Goal: Transaction & Acquisition: Purchase product/service

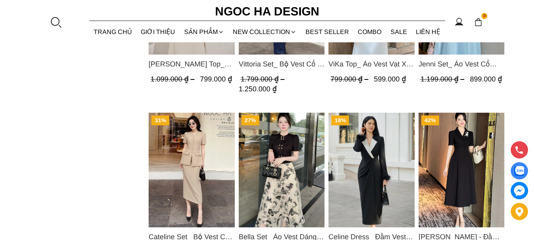
scroll to position [395, 0]
click at [156, 145] on img "Product image - Cateline Set_ Bộ Vest Cổ V Đính Cúc Nhí Chân Váy Bút Chì BJ127" at bounding box center [191, 169] width 86 height 115
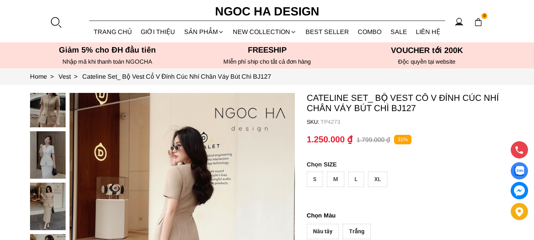
click at [39, 155] on img at bounding box center [48, 154] width 36 height 47
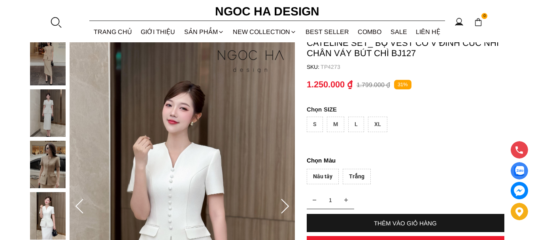
scroll to position [79, 0]
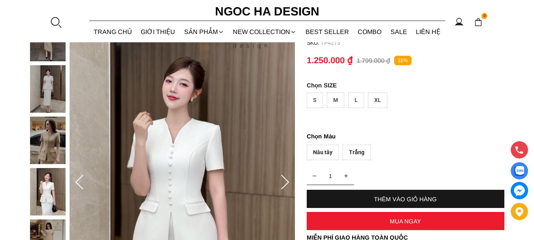
click at [81, 181] on icon at bounding box center [79, 183] width 16 height 16
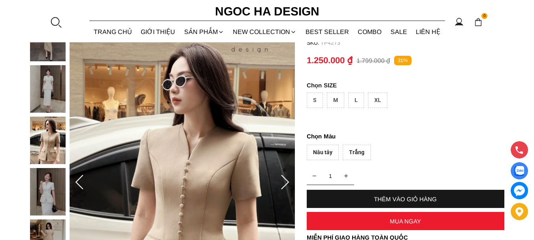
click at [81, 181] on icon at bounding box center [79, 183] width 16 height 16
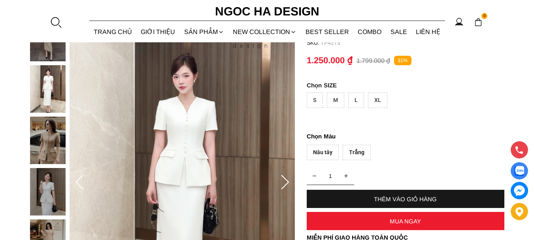
click at [81, 181] on icon at bounding box center [79, 183] width 16 height 16
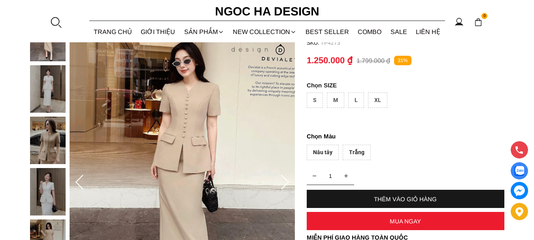
click at [81, 181] on icon at bounding box center [79, 183] width 16 height 16
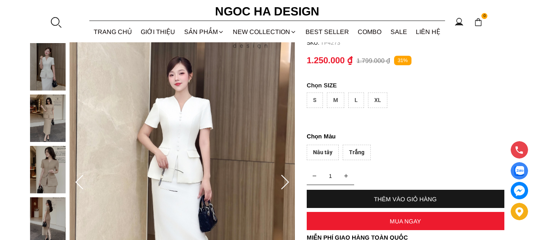
click at [81, 181] on icon at bounding box center [79, 183] width 16 height 16
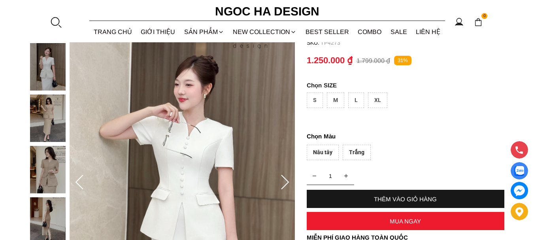
click at [81, 181] on icon at bounding box center [79, 183] width 16 height 16
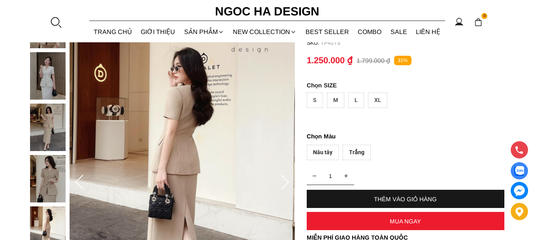
click at [81, 181] on icon at bounding box center [79, 183] width 16 height 16
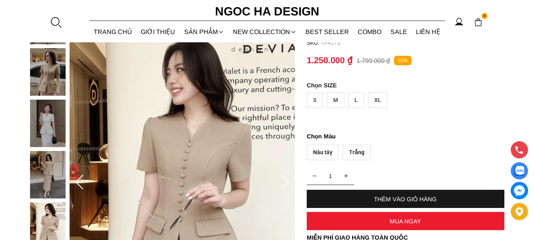
click at [81, 181] on icon at bounding box center [79, 183] width 16 height 16
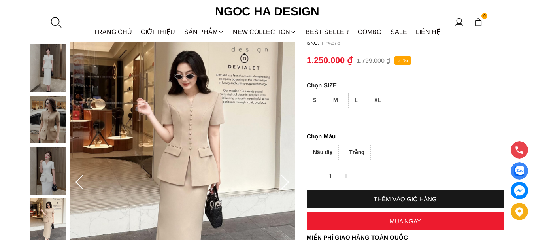
click at [81, 181] on icon at bounding box center [79, 183] width 16 height 16
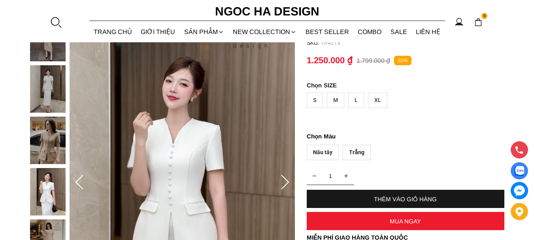
click at [81, 181] on icon at bounding box center [79, 183] width 16 height 16
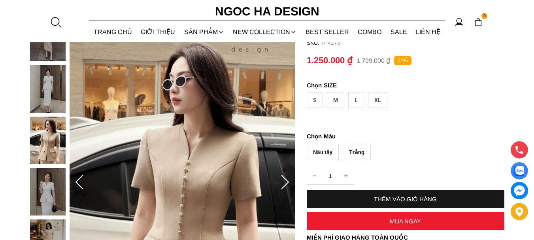
click at [291, 180] on icon at bounding box center [285, 183] width 16 height 16
